Goal: Obtain resource: Download file/media

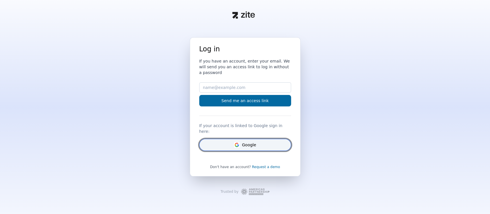
click at [265, 140] on button "Google" at bounding box center [245, 145] width 92 height 12
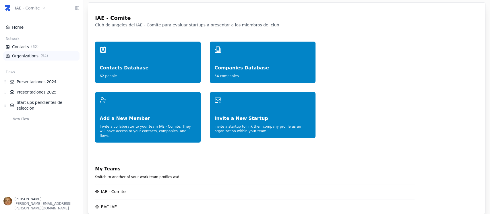
click at [28, 53] on link "Organizations ( 54 )" at bounding box center [41, 56] width 71 height 6
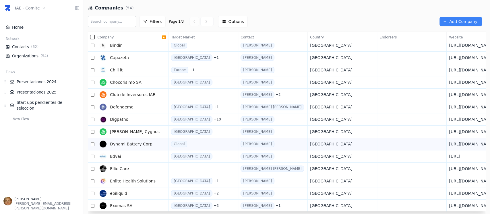
scroll to position [142, 0]
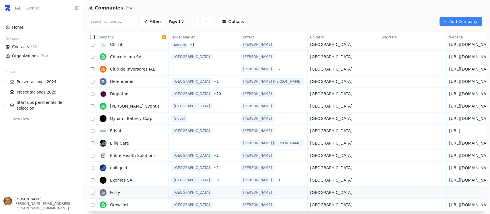
click at [147, 192] on link "Forty" at bounding box center [129, 192] width 64 height 11
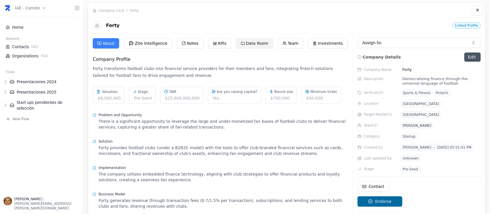
click at [247, 41] on button "Data Room" at bounding box center [254, 43] width 37 height 10
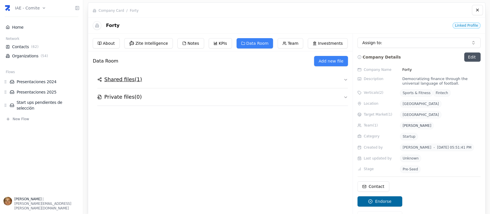
click at [132, 75] on button "Shared files ( 1 )" at bounding box center [222, 79] width 251 height 17
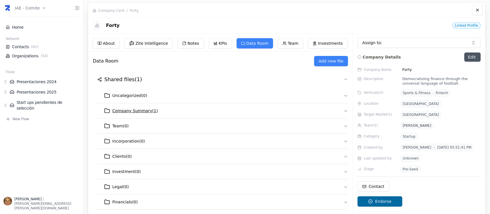
click at [149, 111] on span "Company Summary ( 1 )" at bounding box center [135, 111] width 46 height 6
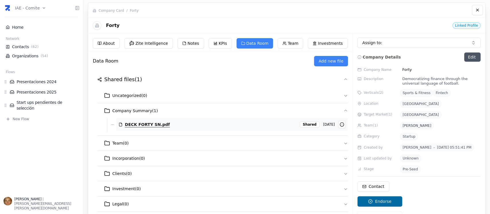
click at [155, 121] on button "DECK FORTY SN.pdf" at bounding box center [182, 124] width 116 height 10
click at [31, 53] on link "Organizations ( 54 )" at bounding box center [41, 56] width 71 height 6
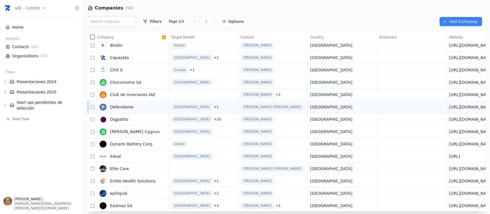
scroll to position [142, 0]
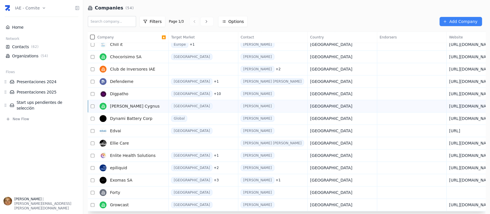
click at [137, 106] on link "Draper Cygnus" at bounding box center [129, 105] width 64 height 11
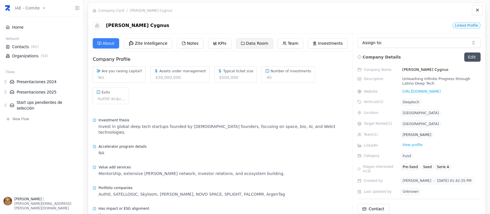
click at [245, 40] on button "Data Room" at bounding box center [254, 43] width 37 height 10
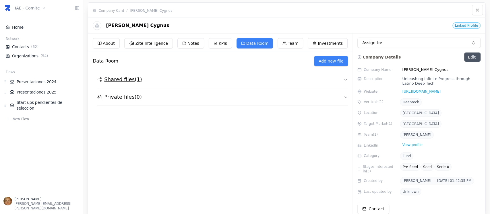
click at [131, 82] on h2 "Shared files ( 1 )" at bounding box center [123, 79] width 38 height 8
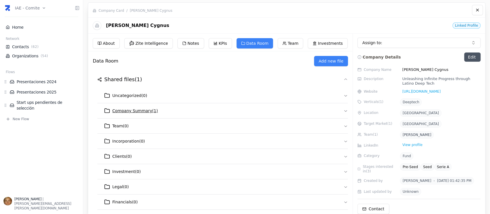
click at [138, 113] on span "Company Summary ( 1 )" at bounding box center [135, 111] width 46 height 6
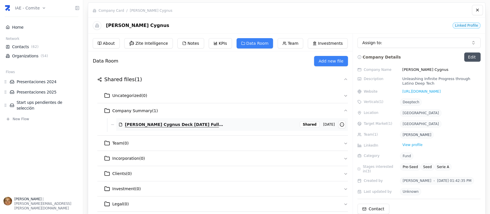
click at [148, 124] on span "Draper Cygnus Deck 2025 Sept Full.pdf" at bounding box center [174, 125] width 99 height 6
click at [40, 54] on span "( 54 )" at bounding box center [45, 56] width 10 height 5
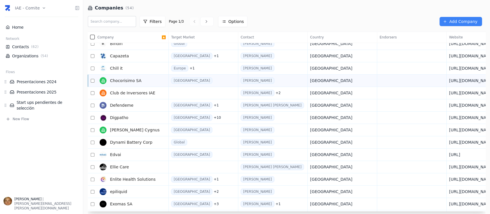
scroll to position [142, 0]
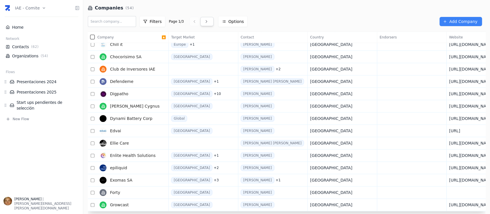
click at [204, 21] on icon at bounding box center [206, 21] width 5 height 5
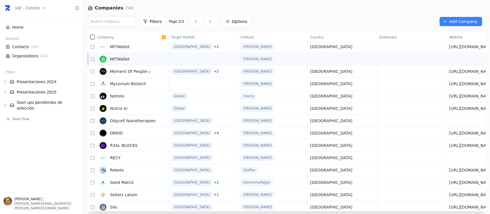
scroll to position [142, 0]
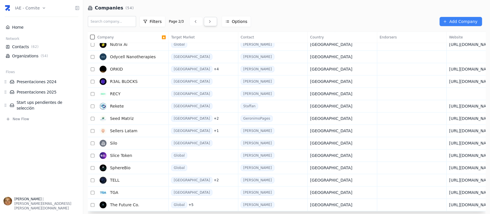
click at [207, 23] on icon at bounding box center [209, 21] width 5 height 5
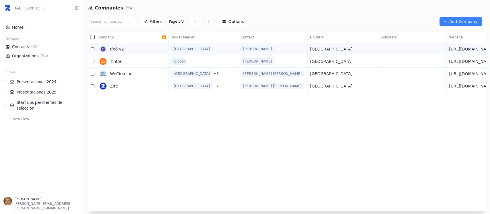
click at [149, 48] on link "tibó v2" at bounding box center [129, 48] width 64 height 11
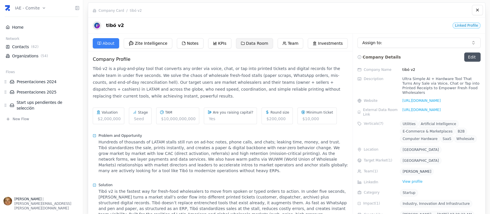
click at [251, 44] on button "Data Room" at bounding box center [254, 43] width 37 height 10
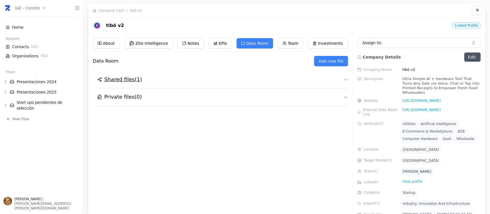
click at [120, 76] on h2 "Shared files ( 1 )" at bounding box center [123, 79] width 38 height 8
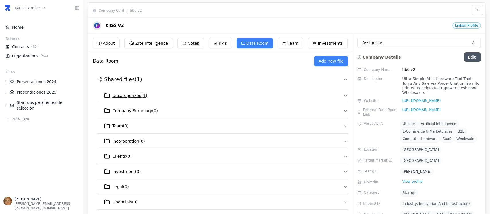
click at [126, 99] on button "Uncategorized ( 1 )" at bounding box center [222, 95] width 251 height 15
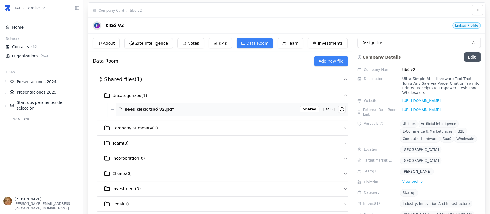
click at [131, 109] on span "seed deck tibó v2.pdf" at bounding box center [149, 109] width 49 height 6
click at [106, 42] on button "About" at bounding box center [106, 43] width 27 height 10
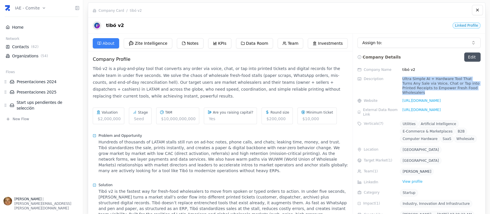
drag, startPoint x: 402, startPoint y: 80, endPoint x: 480, endPoint y: 90, distance: 78.8
click at [480, 90] on div "Company Name tibó v2 Description Ultra Simple AI + Hardware Tool That Turns Any…" at bounding box center [418, 153] width 123 height 174
copy div "Ultra Simple AI + Hardware Tool That Turns Any Sale via Voice, Chat or Tap into…"
click at [242, 42] on button "Data Room" at bounding box center [254, 43] width 37 height 10
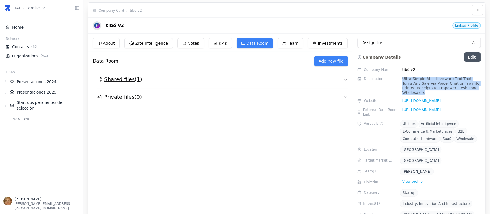
click at [129, 81] on h2 "Shared files ( 1 )" at bounding box center [123, 79] width 38 height 8
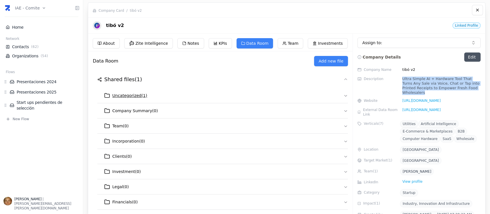
click at [133, 96] on span "Uncategorized ( 1 )" at bounding box center [129, 96] width 35 height 6
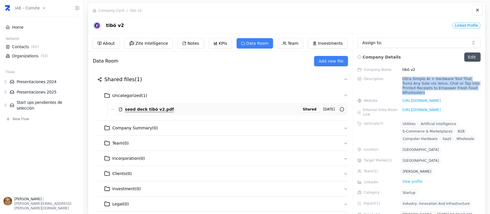
click at [138, 113] on button "seed deck tibó v2.pdf" at bounding box center [182, 109] width 116 height 10
